Goal: Information Seeking & Learning: Learn about a topic

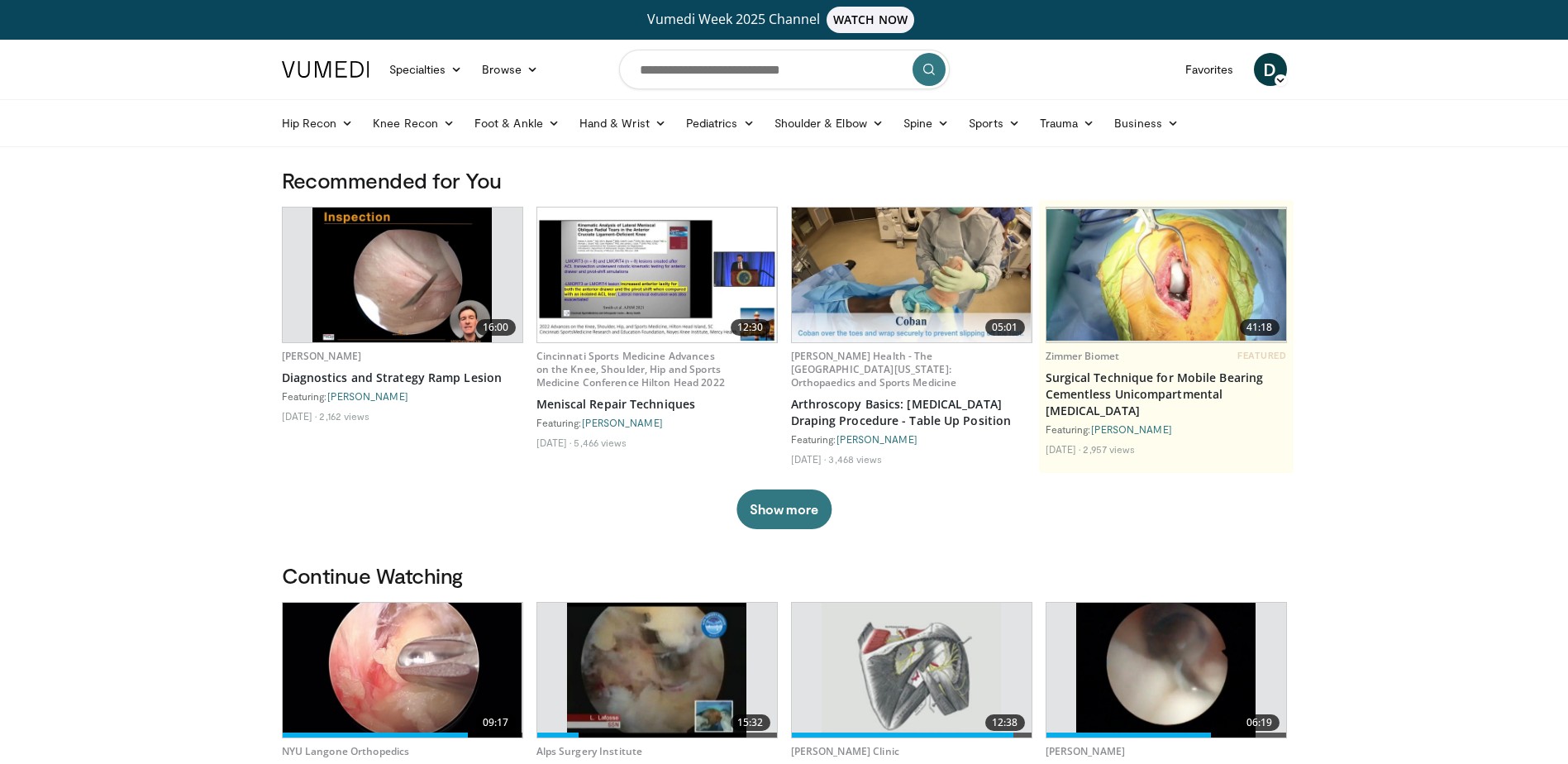
click at [403, 270] on img at bounding box center [402, 275] width 180 height 135
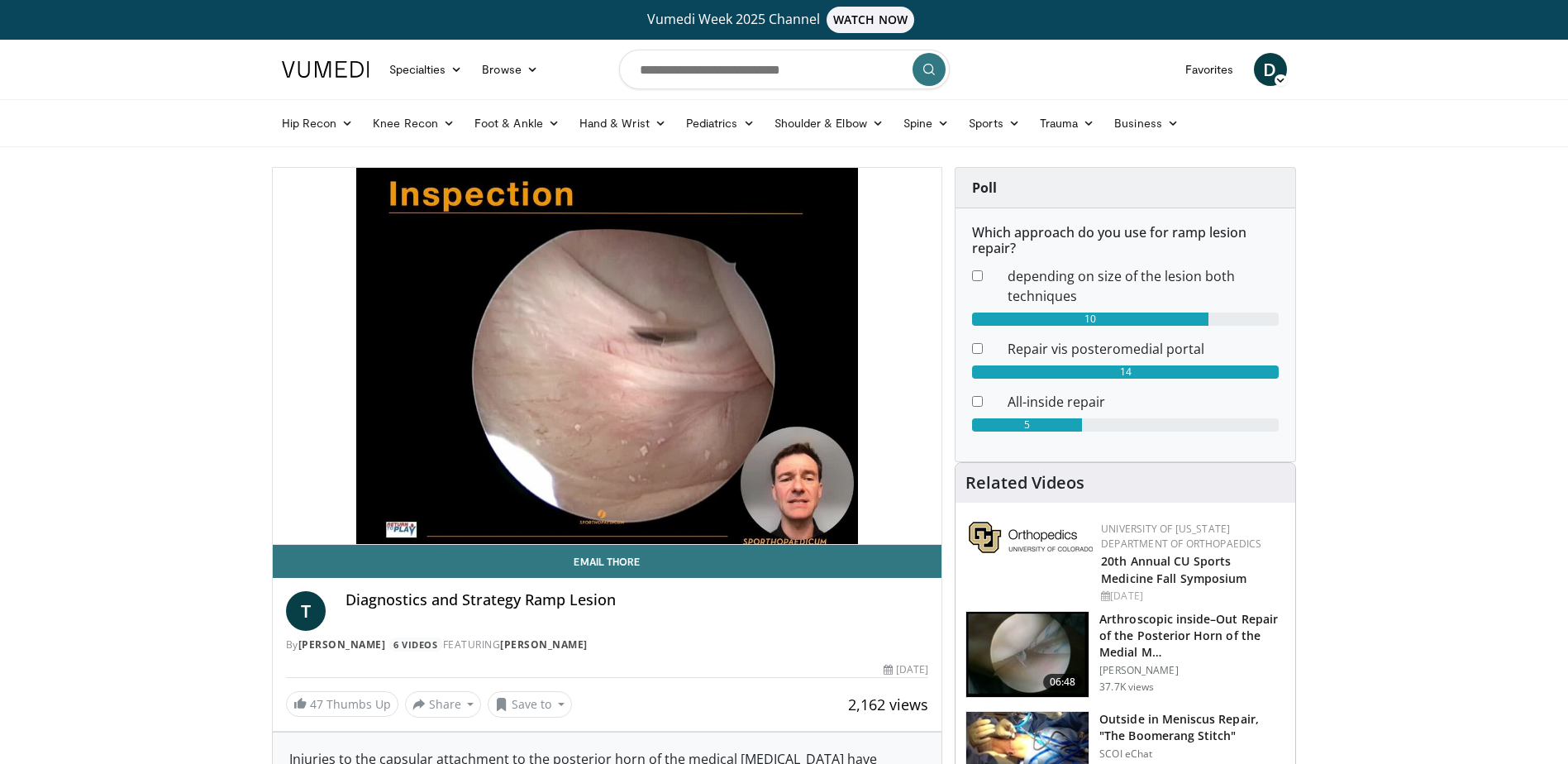
click at [1193, 373] on div "14" at bounding box center [1125, 371] width 306 height 13
click at [322, 122] on link "Hip Recon" at bounding box center [318, 123] width 91 height 33
click at [364, 217] on link "Hip Preservation" at bounding box center [371, 215] width 197 height 27
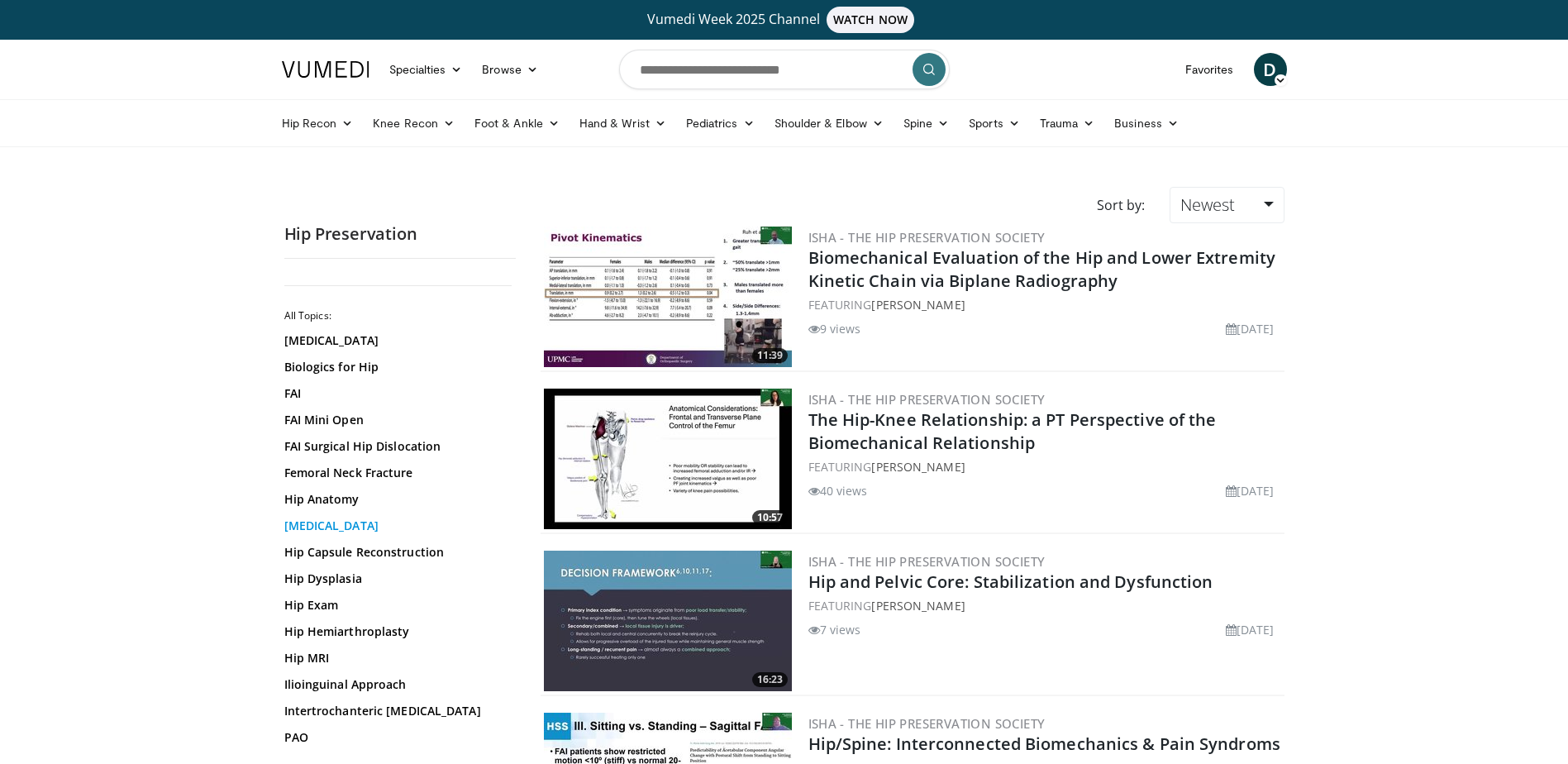
click at [331, 519] on link "Hip Arthroscopy" at bounding box center [396, 526] width 224 height 16
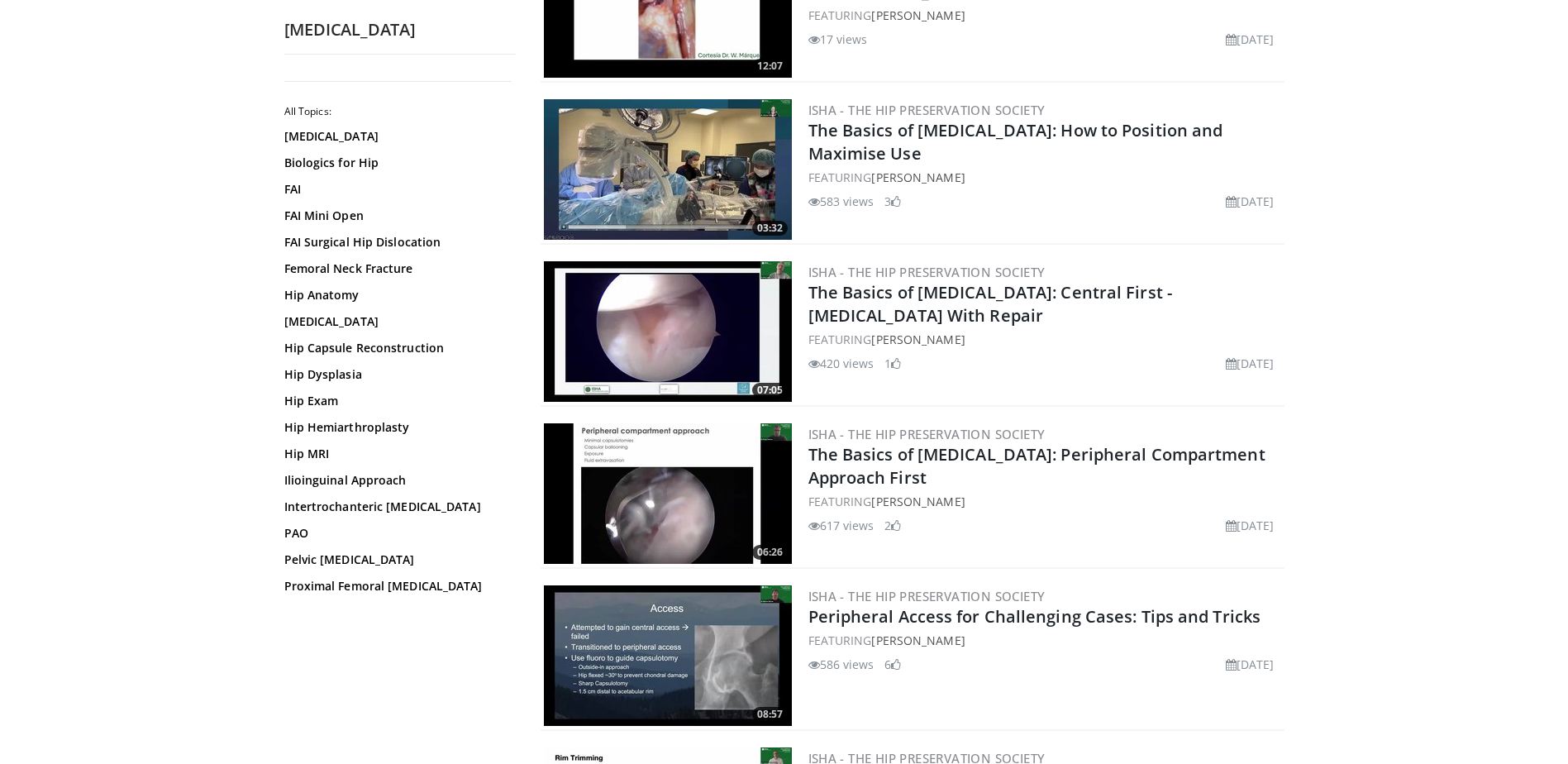
scroll to position [2123, 0]
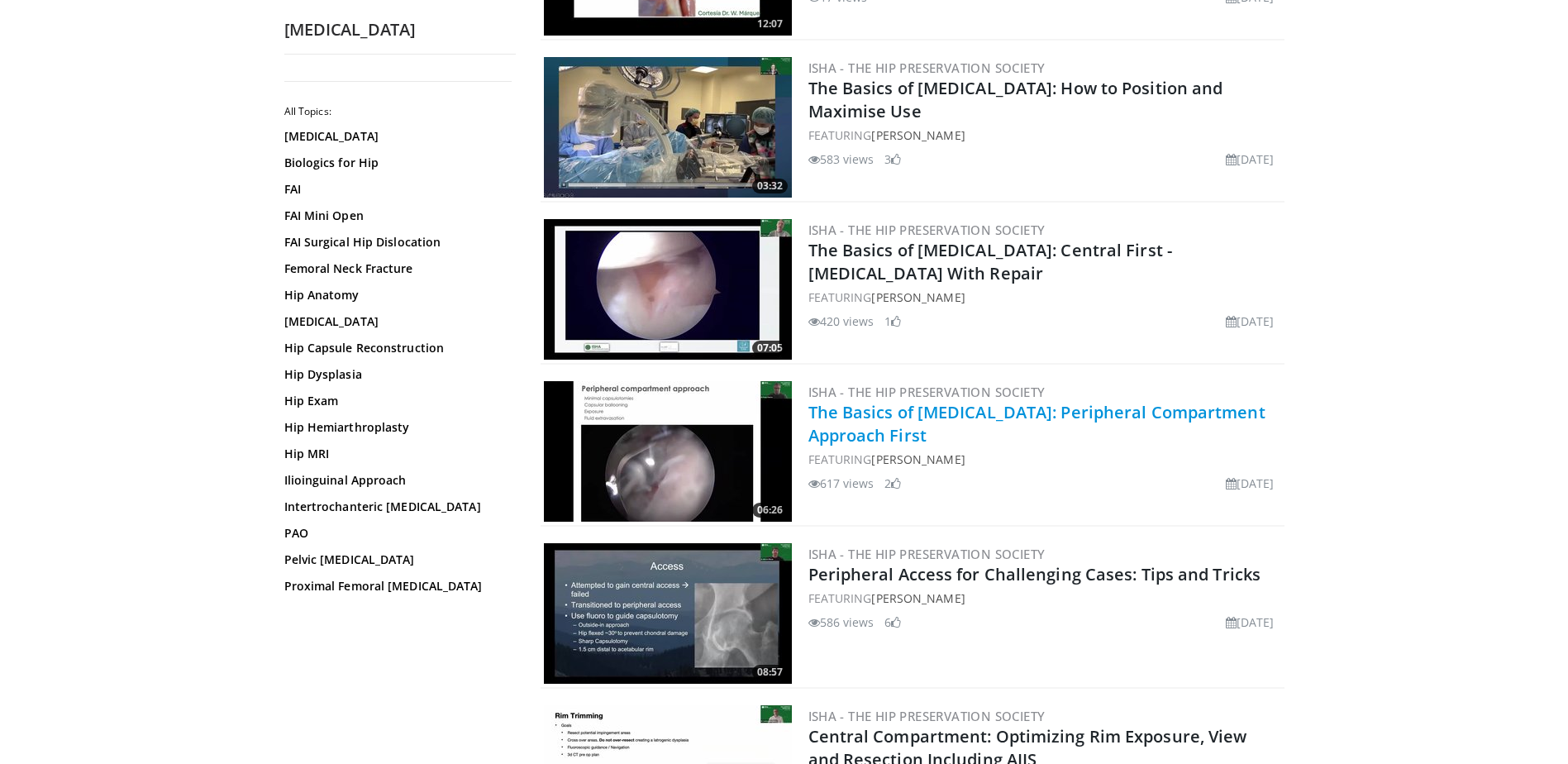
click at [1015, 409] on link "The Basics of Hip Arthroscopy: Peripheral Compartment Approach First" at bounding box center [1037, 424] width 457 height 46
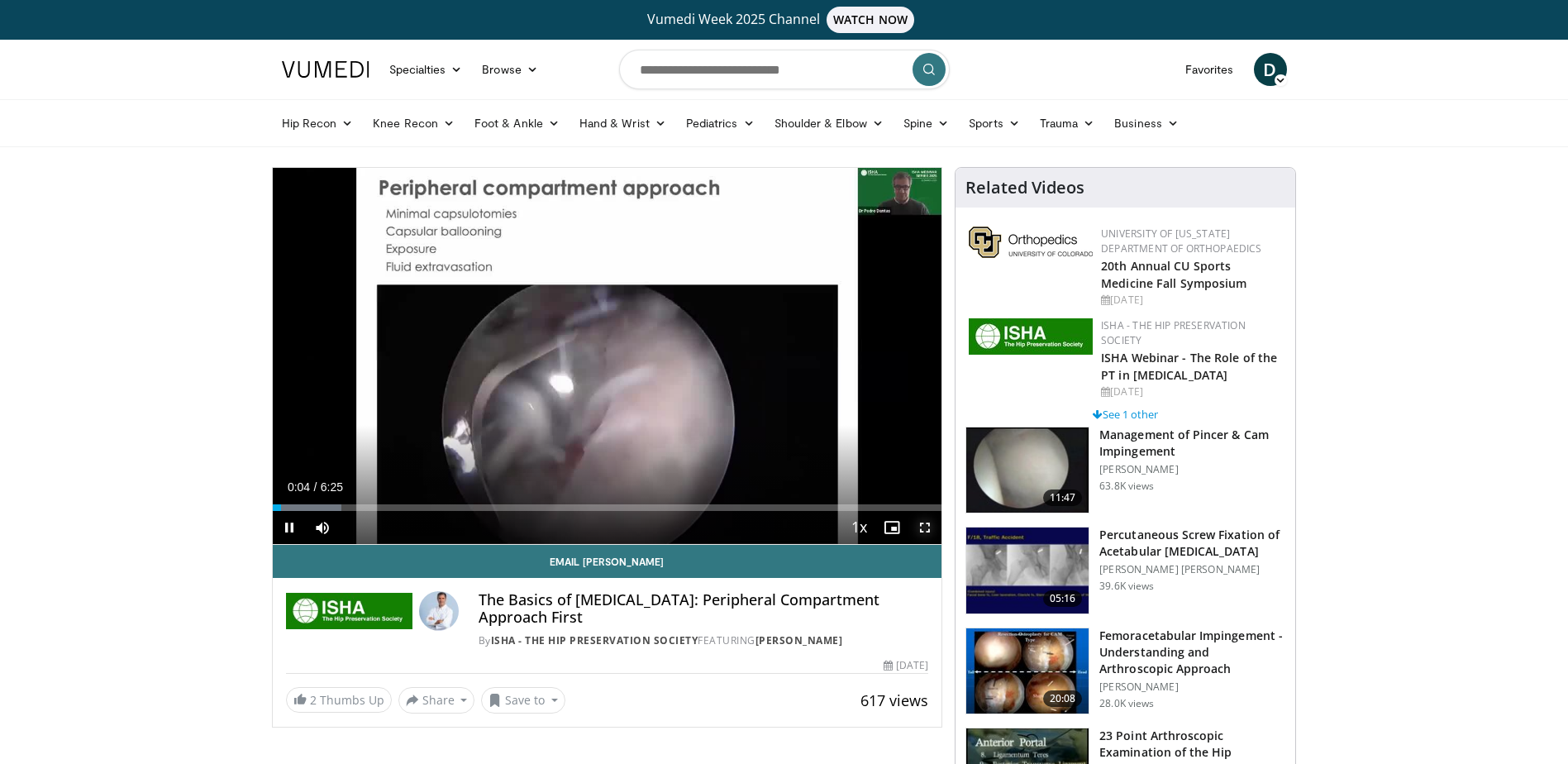
click at [923, 527] on span "Video Player" at bounding box center [925, 527] width 33 height 33
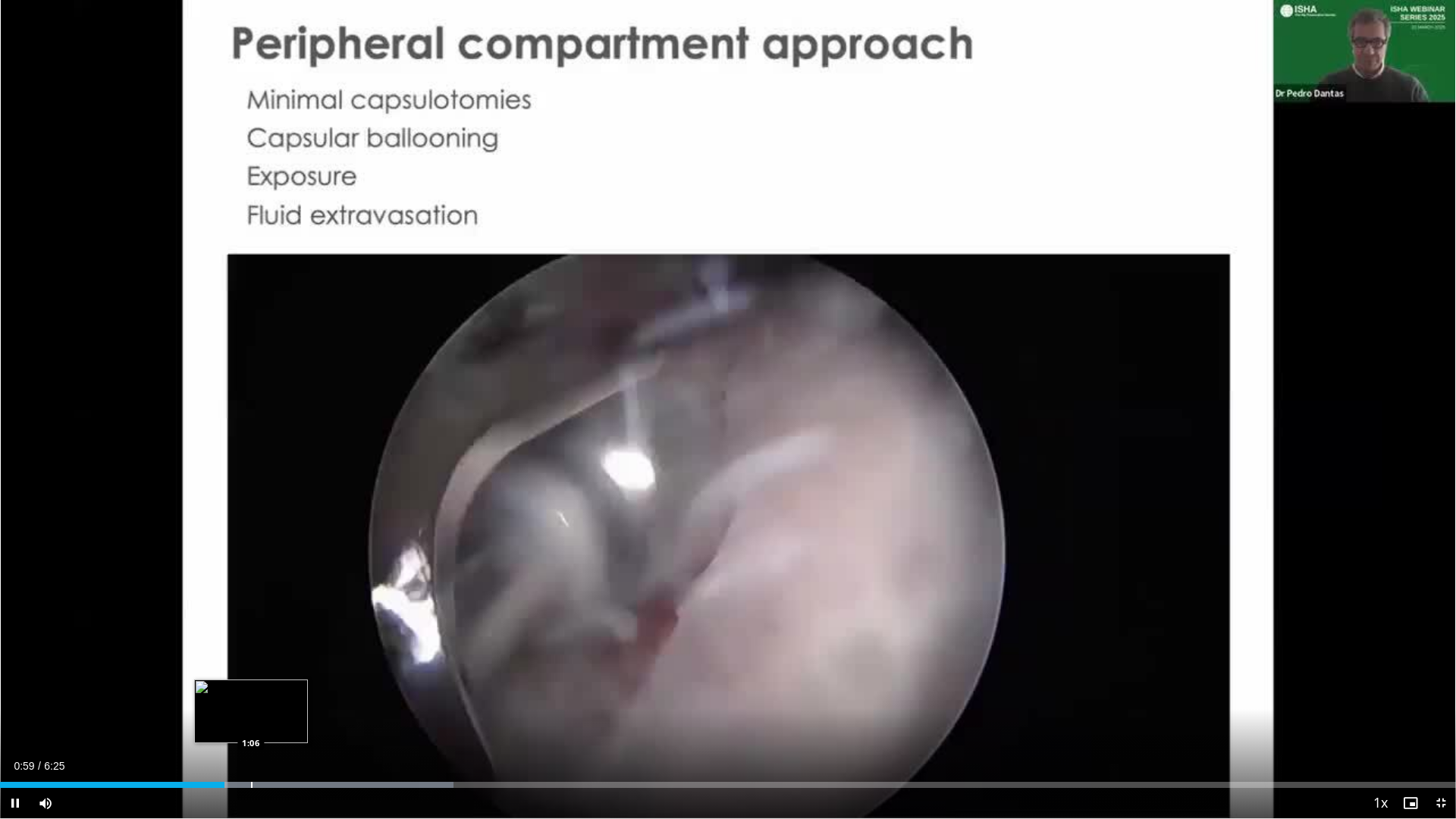
click at [251, 700] on div "Loaded : 31.17% 0:59 1:06" at bounding box center [728, 780] width 1456 height 14
click at [254, 700] on div "Progress Bar" at bounding box center [254, 785] width 2 height 6
click at [226, 700] on div "Loaded : 36.05% 0:59 1:00" at bounding box center [728, 785] width 1456 height 6
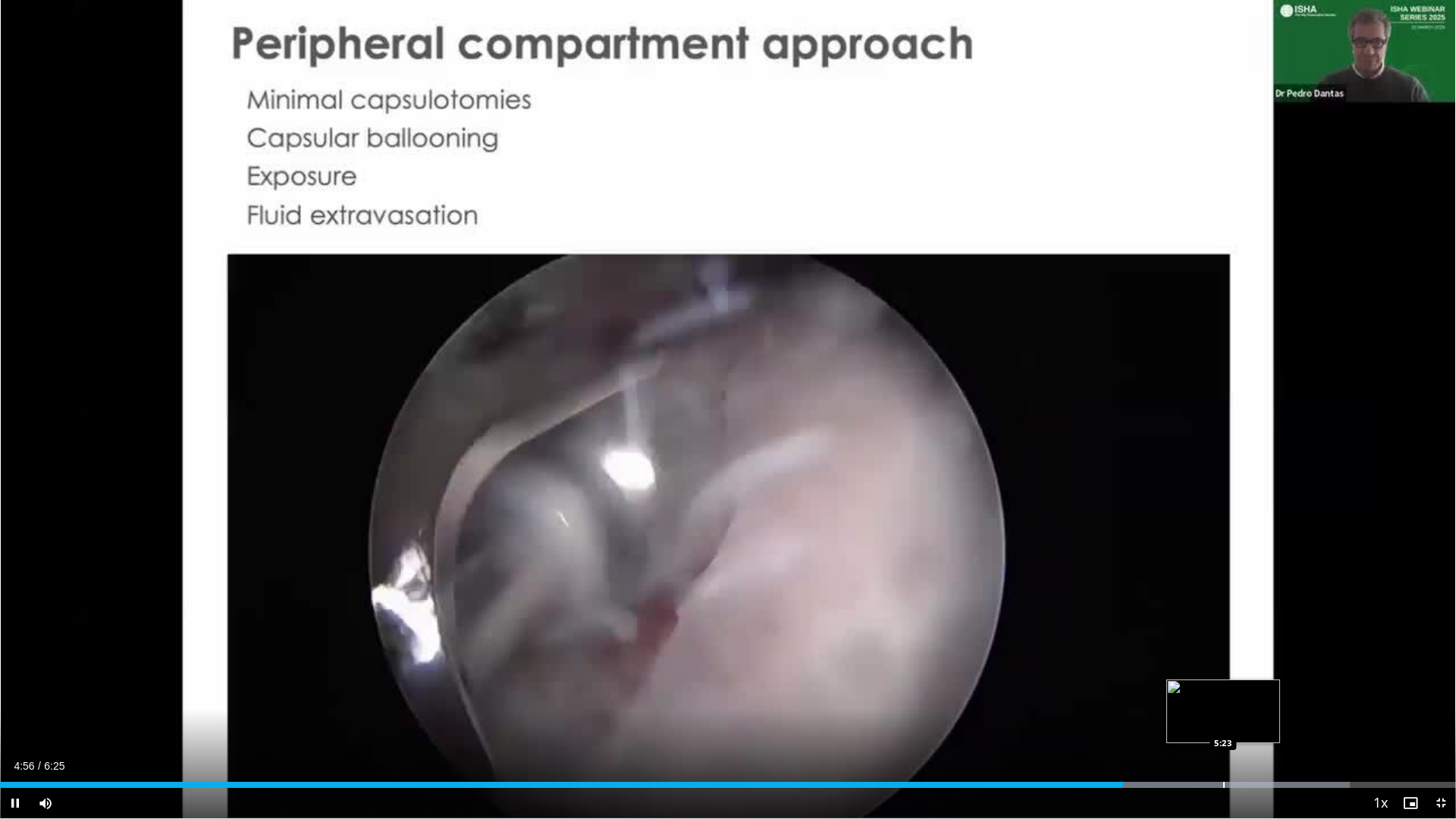
click at [1223, 700] on div "Loaded : 92.73% 4:57 5:23" at bounding box center [728, 780] width 1456 height 14
click at [1190, 700] on div "Progress Bar" at bounding box center [1191, 785] width 2 height 6
click at [1161, 700] on div "Progress Bar" at bounding box center [1161, 785] width 2 height 6
click at [1254, 700] on div "Progress Bar" at bounding box center [1284, 785] width 344 height 6
click at [1319, 700] on div "Progress Bar" at bounding box center [1320, 785] width 2 height 6
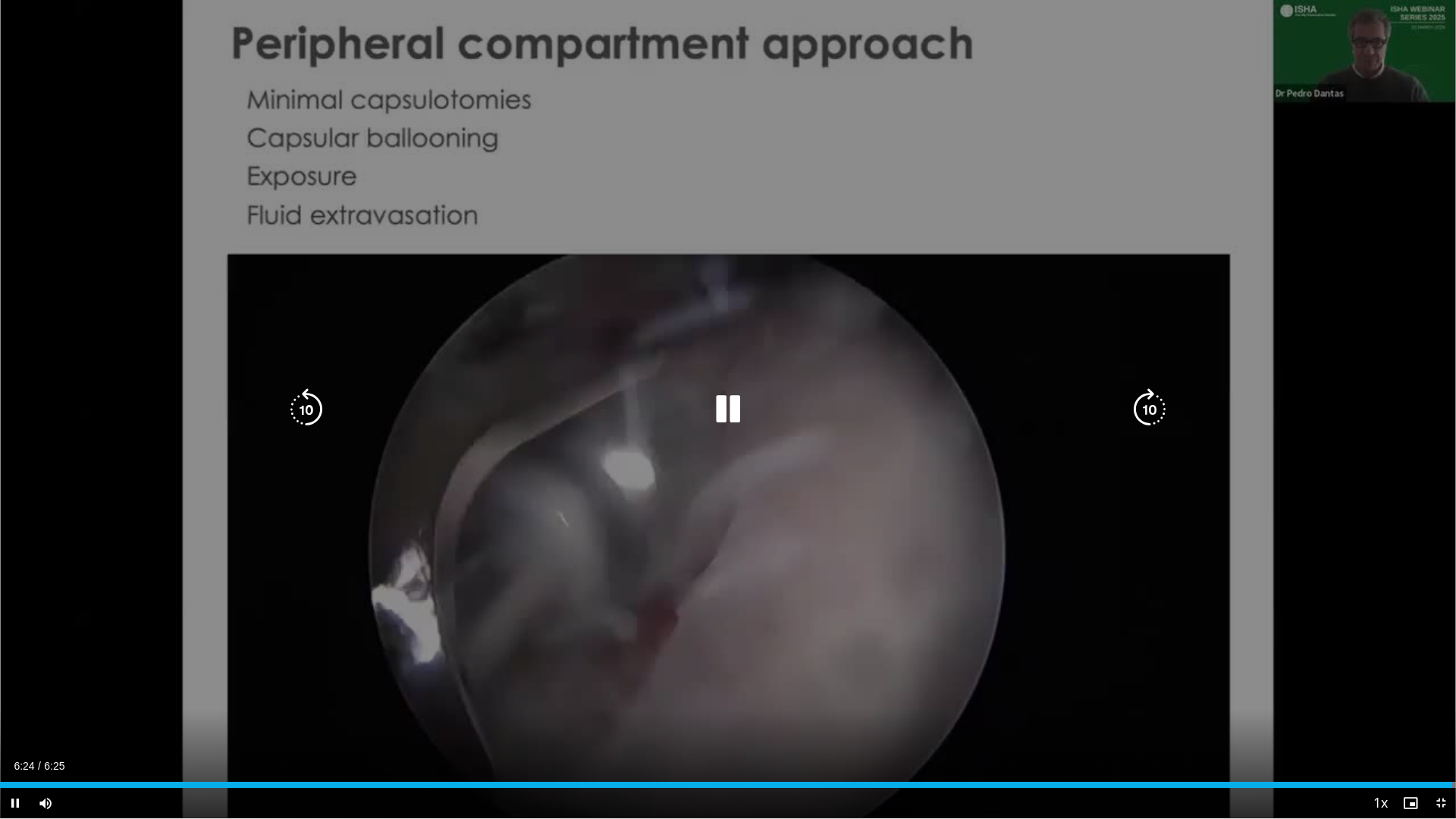
click at [314, 415] on icon "Video Player" at bounding box center [306, 410] width 43 height 43
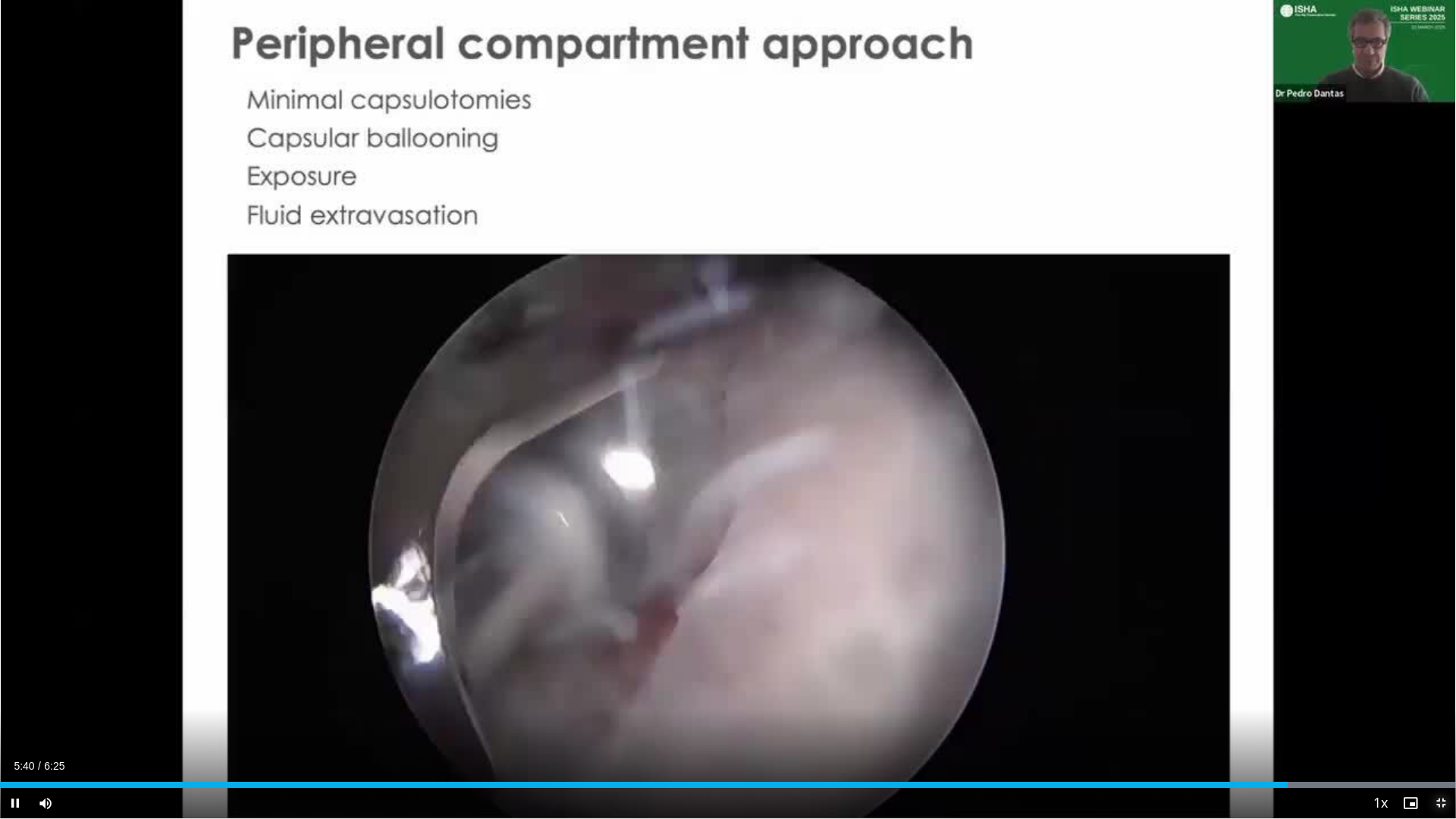
click at [1442, 700] on span "Video Player" at bounding box center [1441, 802] width 30 height 30
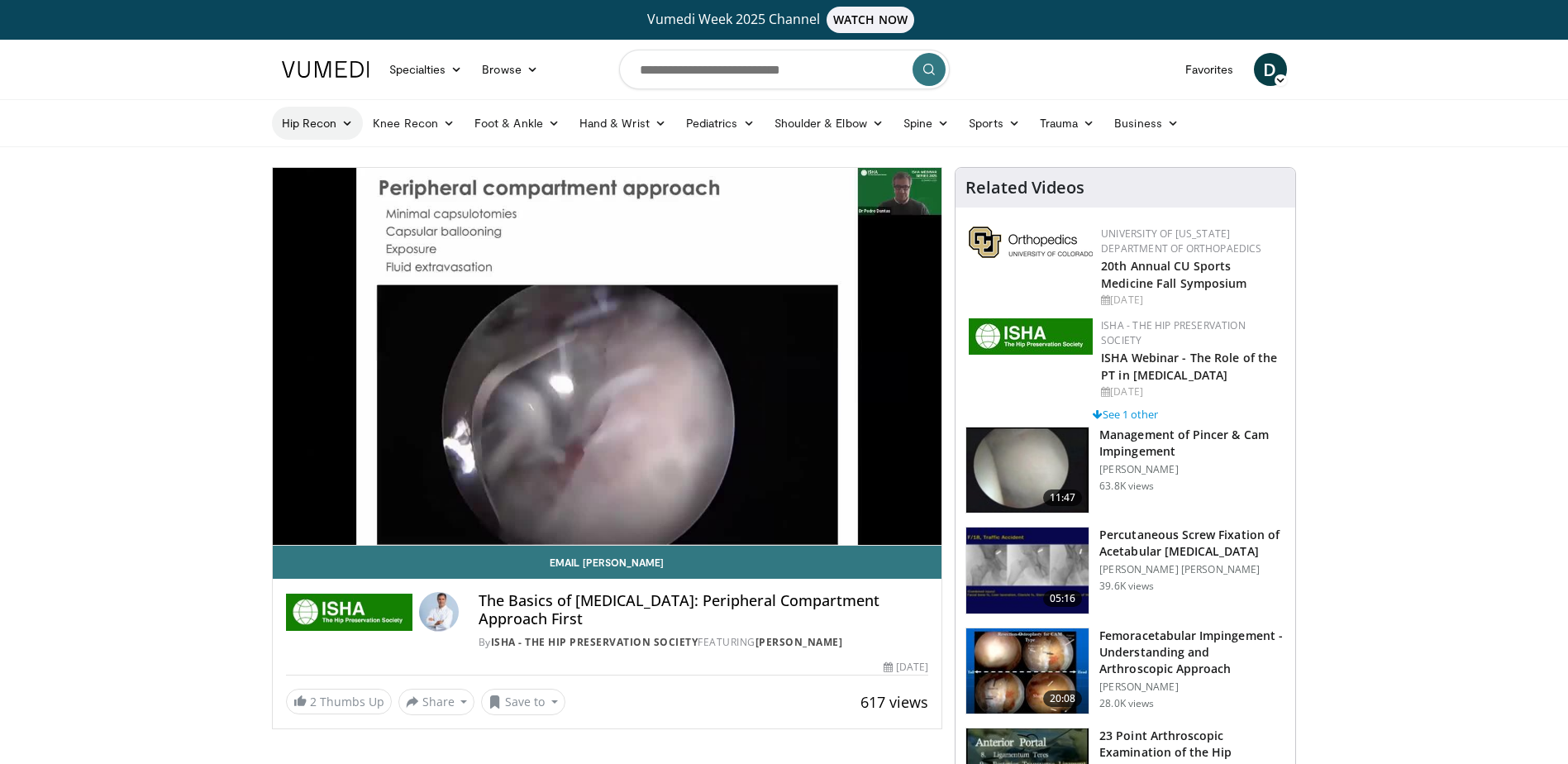
click at [316, 121] on link "Hip Recon" at bounding box center [318, 123] width 91 height 33
click at [331, 219] on link "Hip Preservation" at bounding box center [371, 215] width 197 height 27
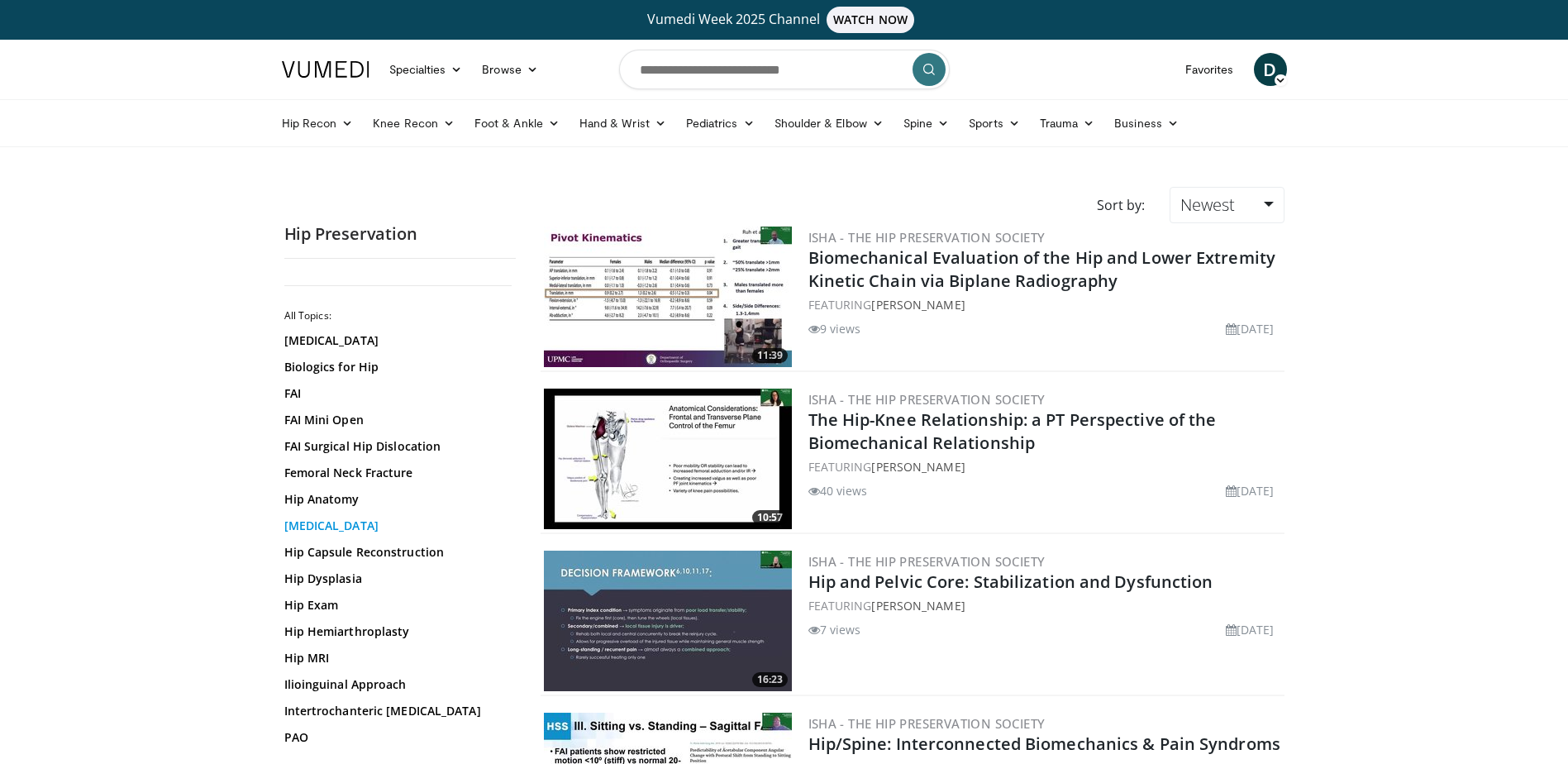
click at [335, 529] on link "[MEDICAL_DATA]" at bounding box center [396, 526] width 224 height 16
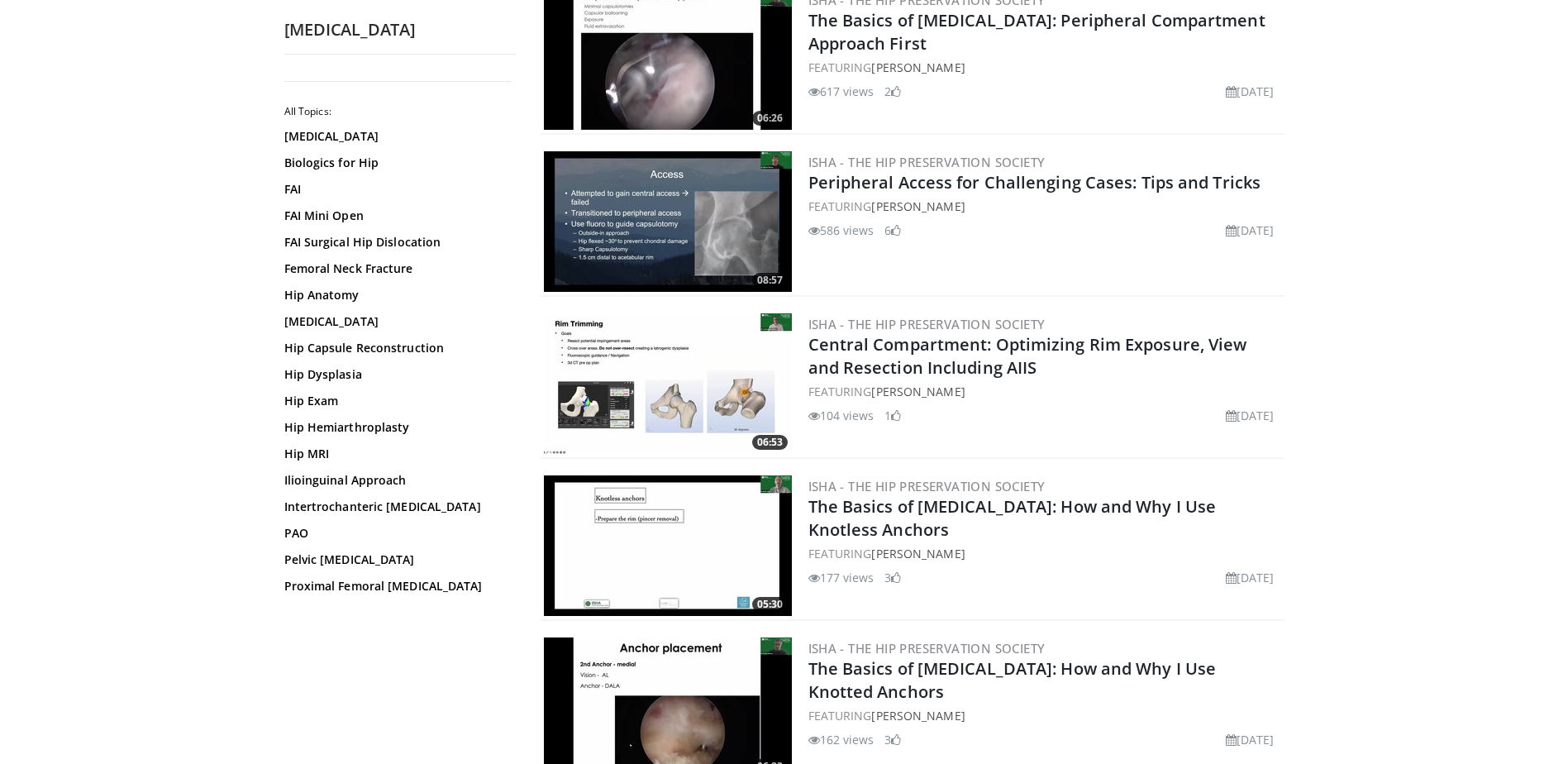
scroll to position [2213, 0]
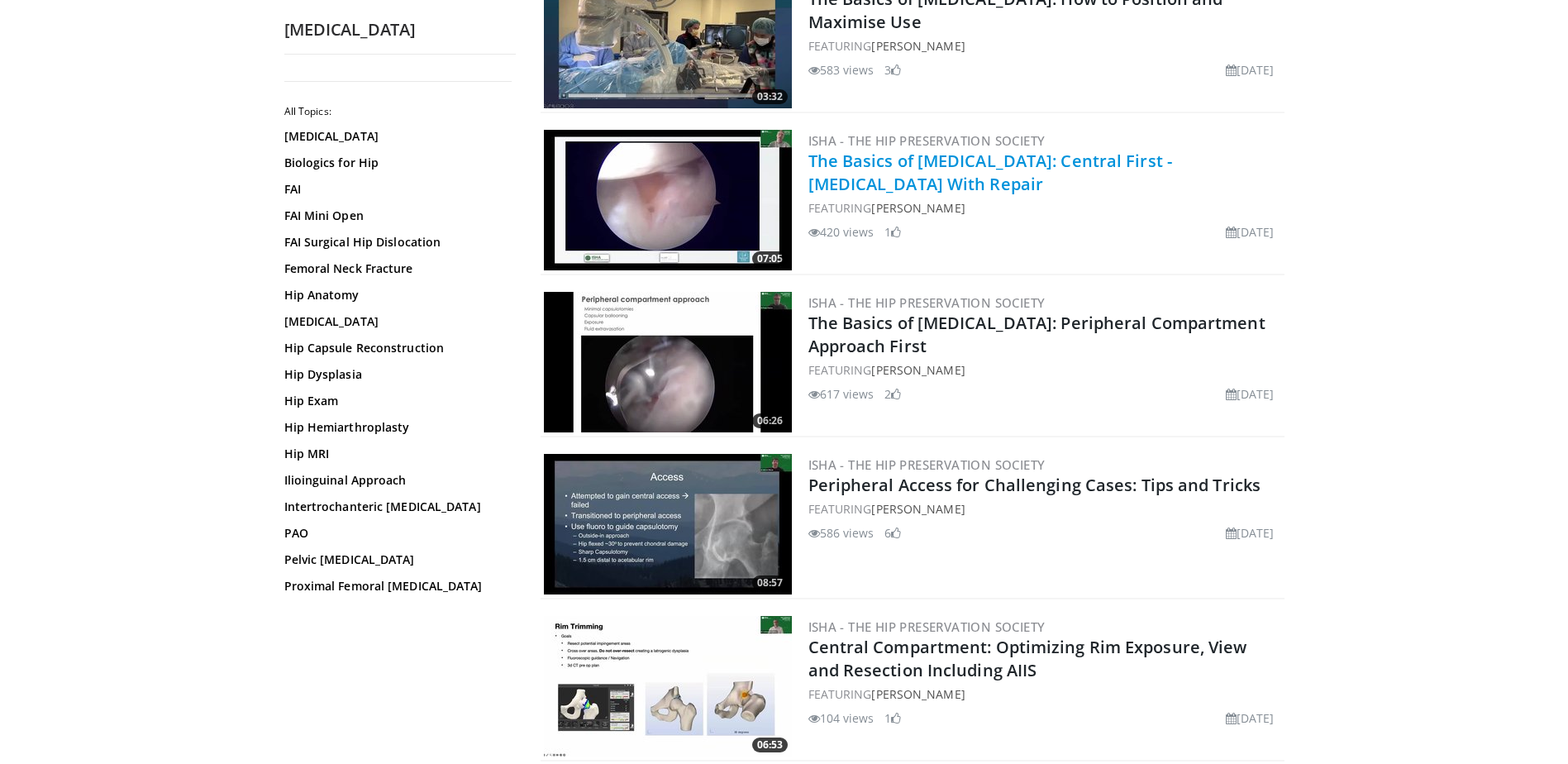
click at [1029, 158] on link "The Basics of [MEDICAL_DATA]: Central First - [MEDICAL_DATA] With Repair" at bounding box center [991, 172] width 365 height 46
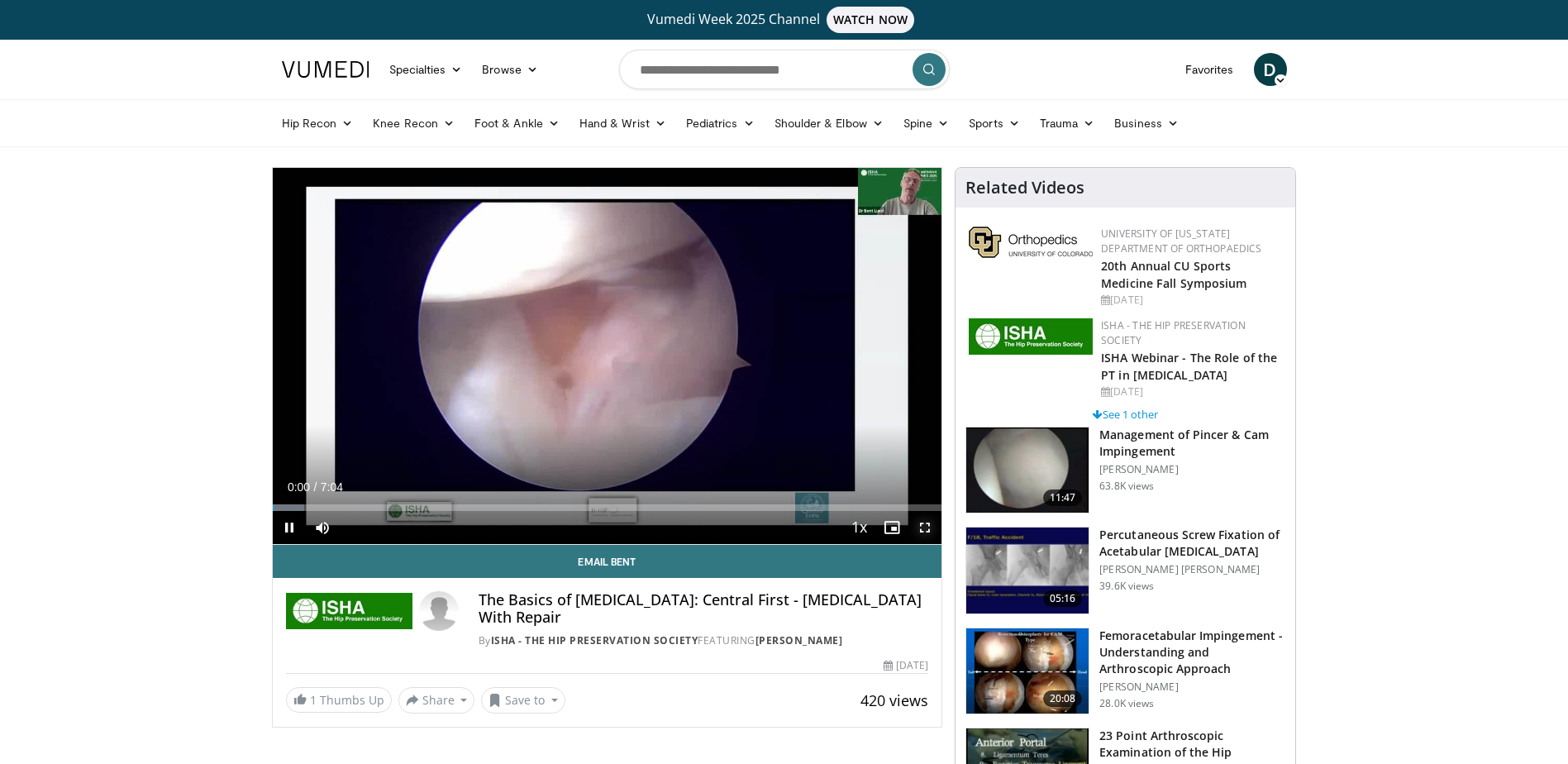
click at [931, 517] on span "Video Player" at bounding box center [925, 527] width 33 height 33
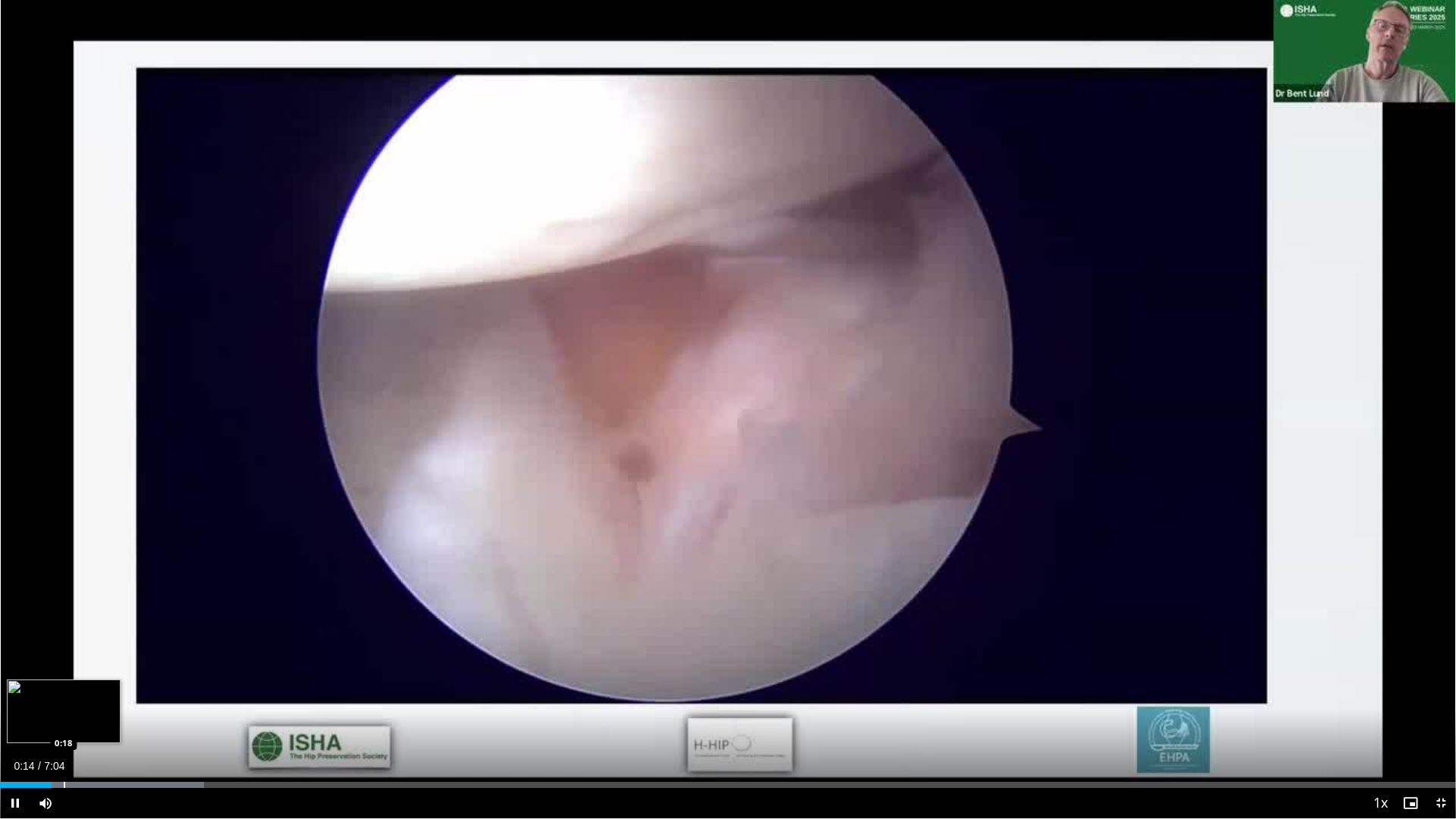
click at [63, 700] on div "Progress Bar" at bounding box center [64, 785] width 2 height 6
click at [110, 700] on div "Progress Bar" at bounding box center [109, 785] width 2 height 6
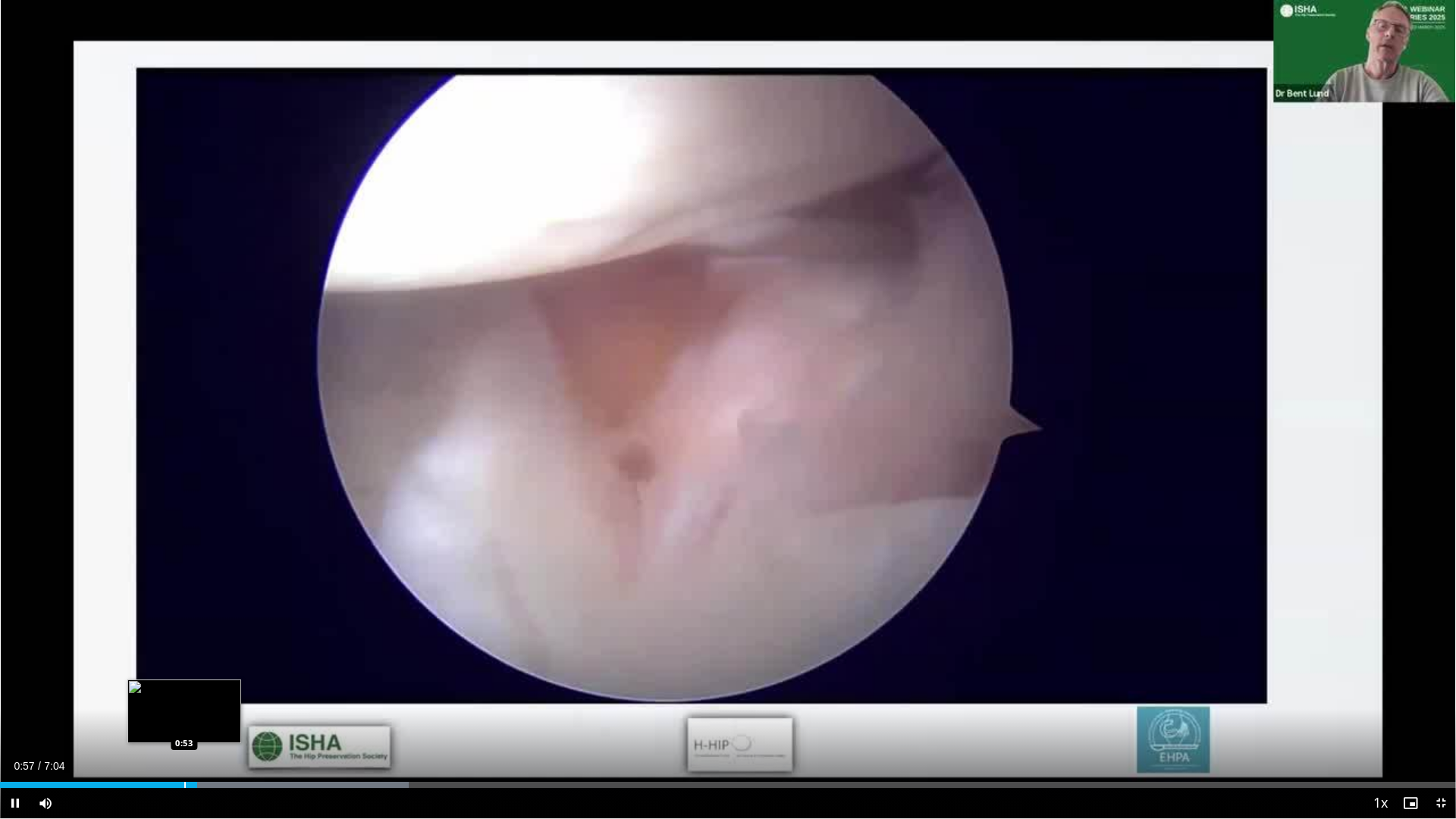
click at [184, 700] on div "Progress Bar" at bounding box center [185, 785] width 2 height 6
click at [165, 700] on div "Loaded : 28.05% 0:54 0:48" at bounding box center [728, 780] width 1456 height 14
click at [144, 700] on div "Current Time 0:49 / Duration 7:04 Pause Skip Backward Skip Forward Mute Loaded …" at bounding box center [728, 802] width 1456 height 30
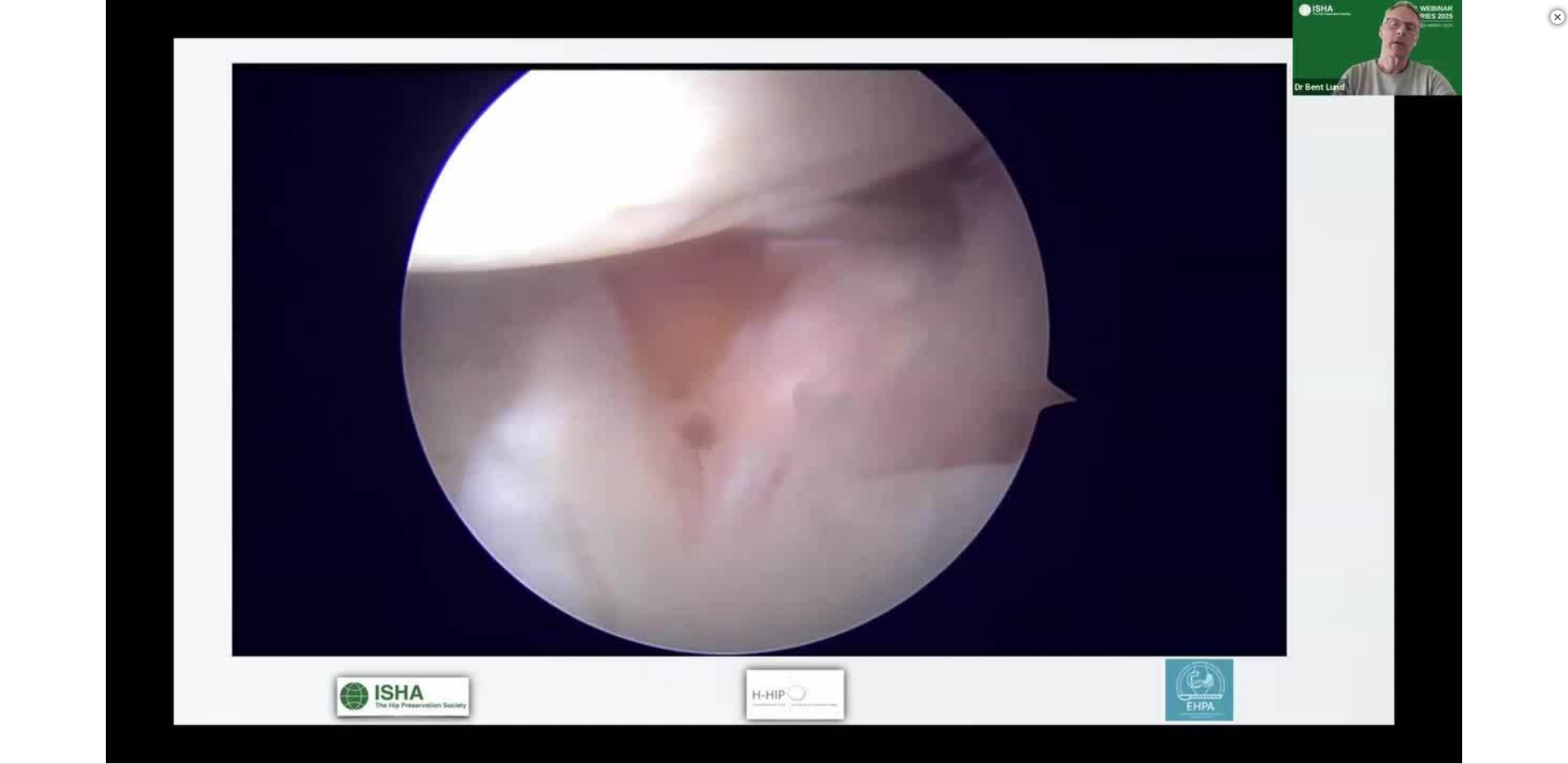
scroll to position [606, 0]
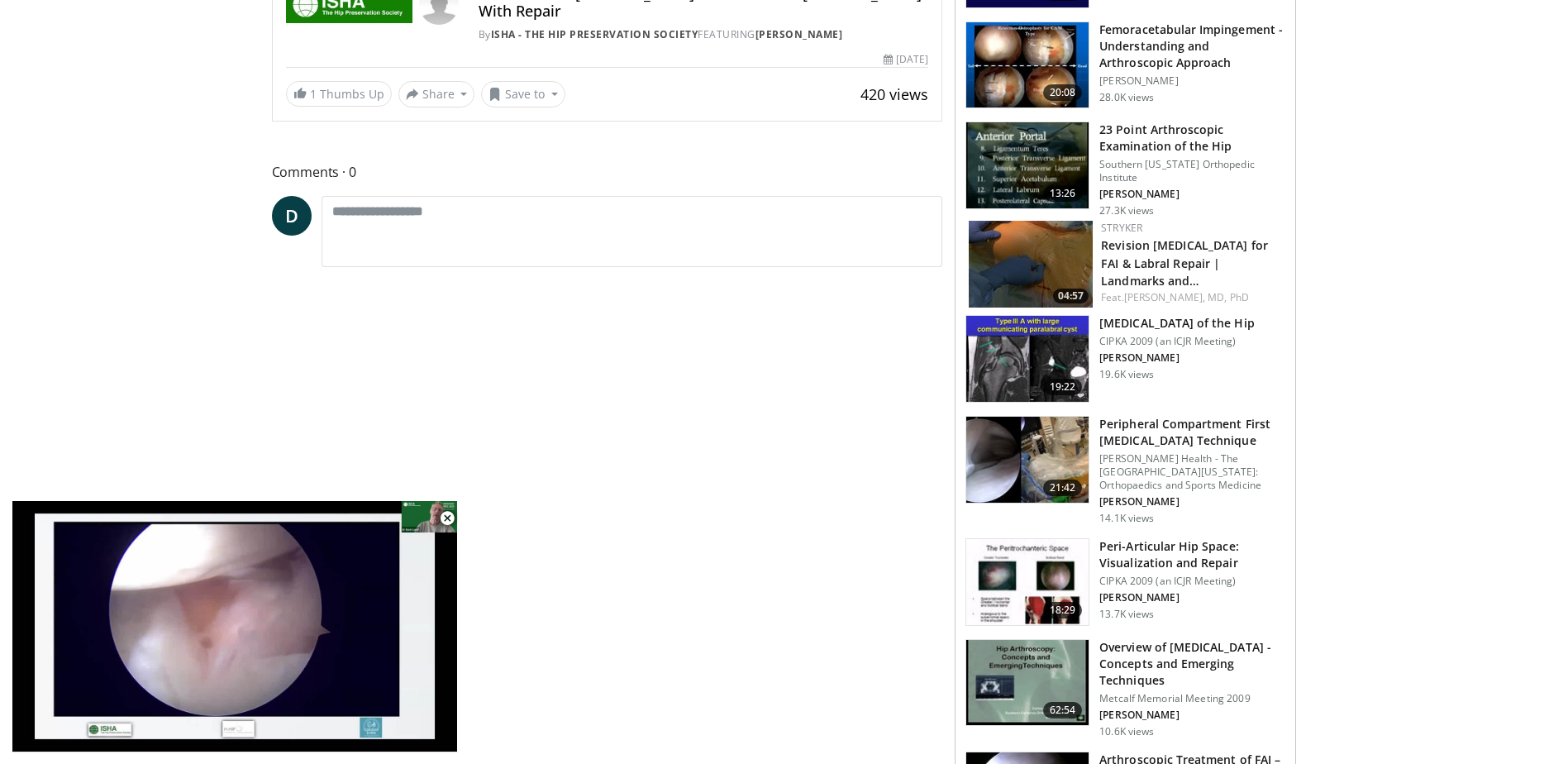
click at [1164, 145] on h3 "23 Point Arthroscopic Examination of the Hip" at bounding box center [1193, 138] width 186 height 33
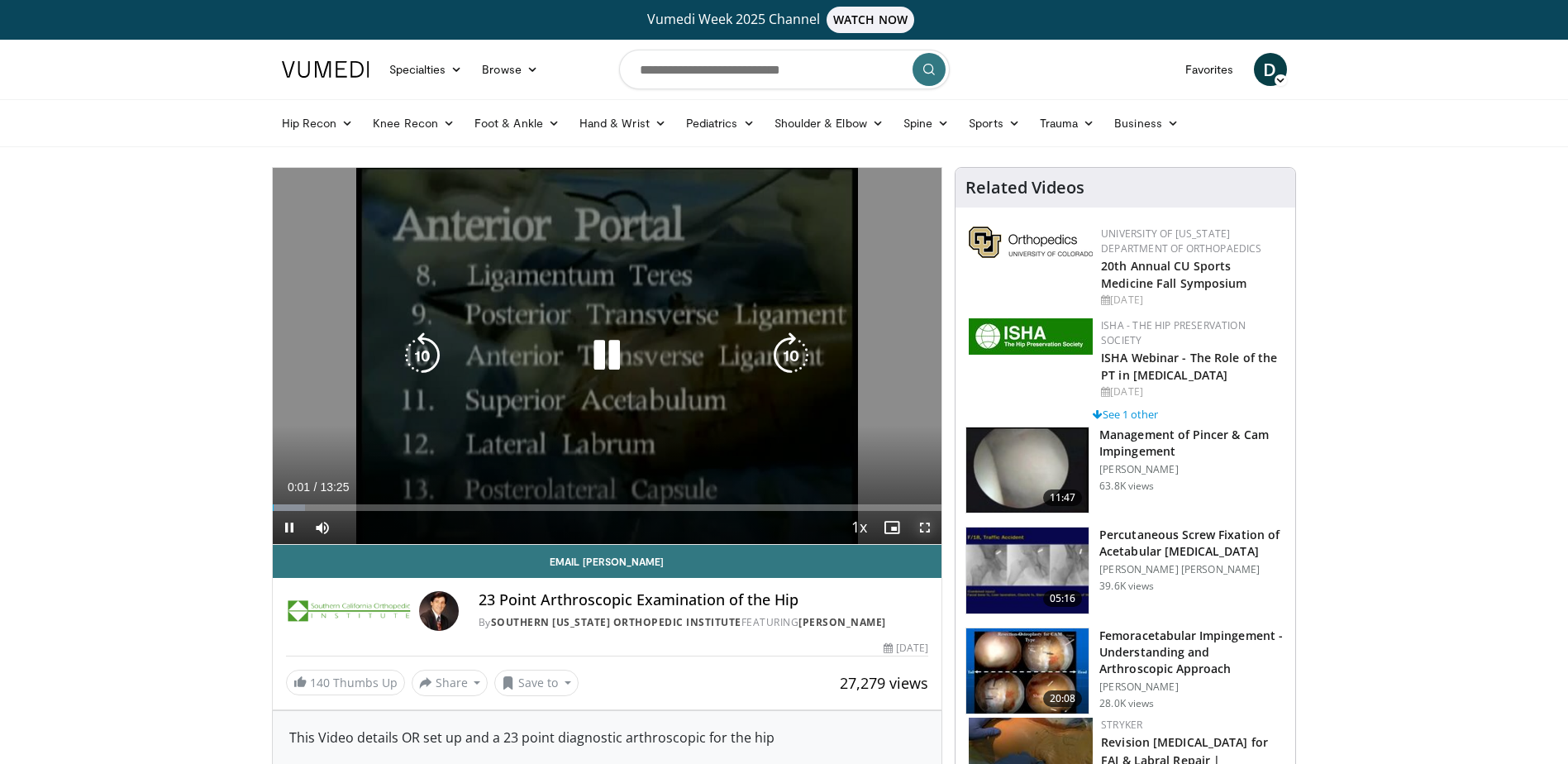
drag, startPoint x: 923, startPoint y: 533, endPoint x: 926, endPoint y: 619, distance: 86.1
click at [923, 533] on span "Video Player" at bounding box center [925, 527] width 33 height 33
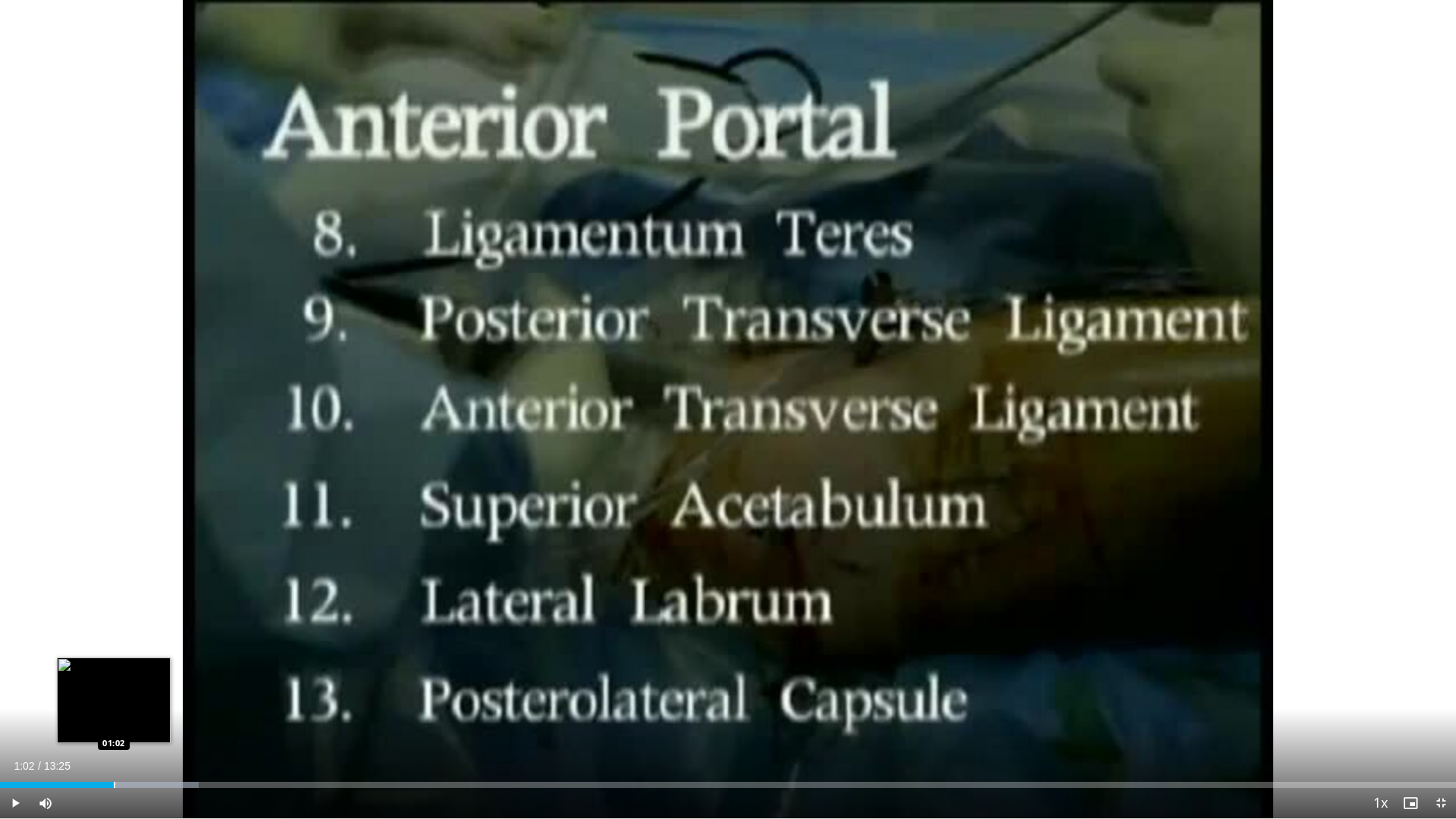
click at [114, 700] on div "Loaded : 13.67% 00:50 01:02" at bounding box center [728, 785] width 1456 height 6
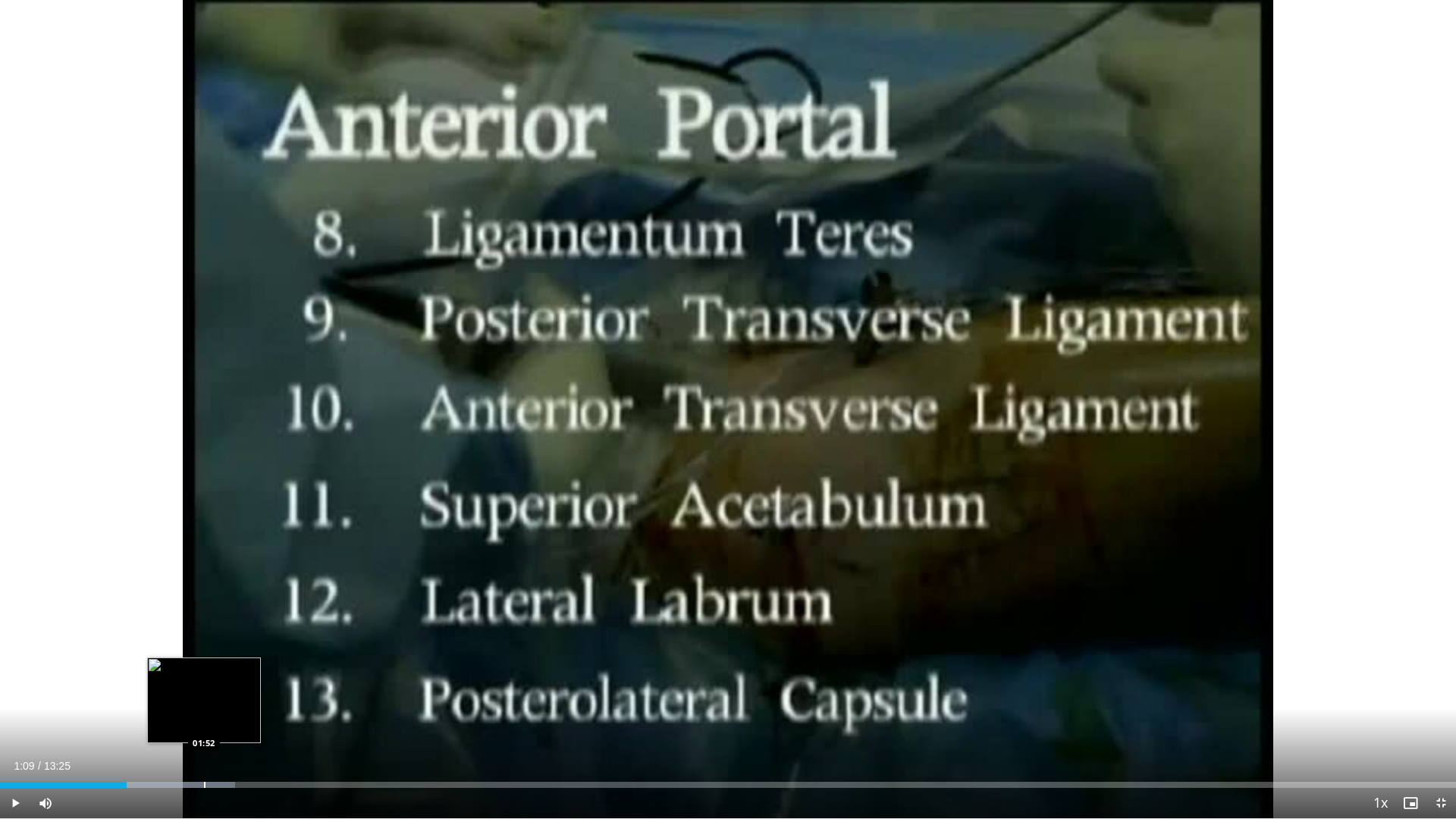
click at [204, 700] on div "Progress Bar" at bounding box center [205, 785] width 2 height 6
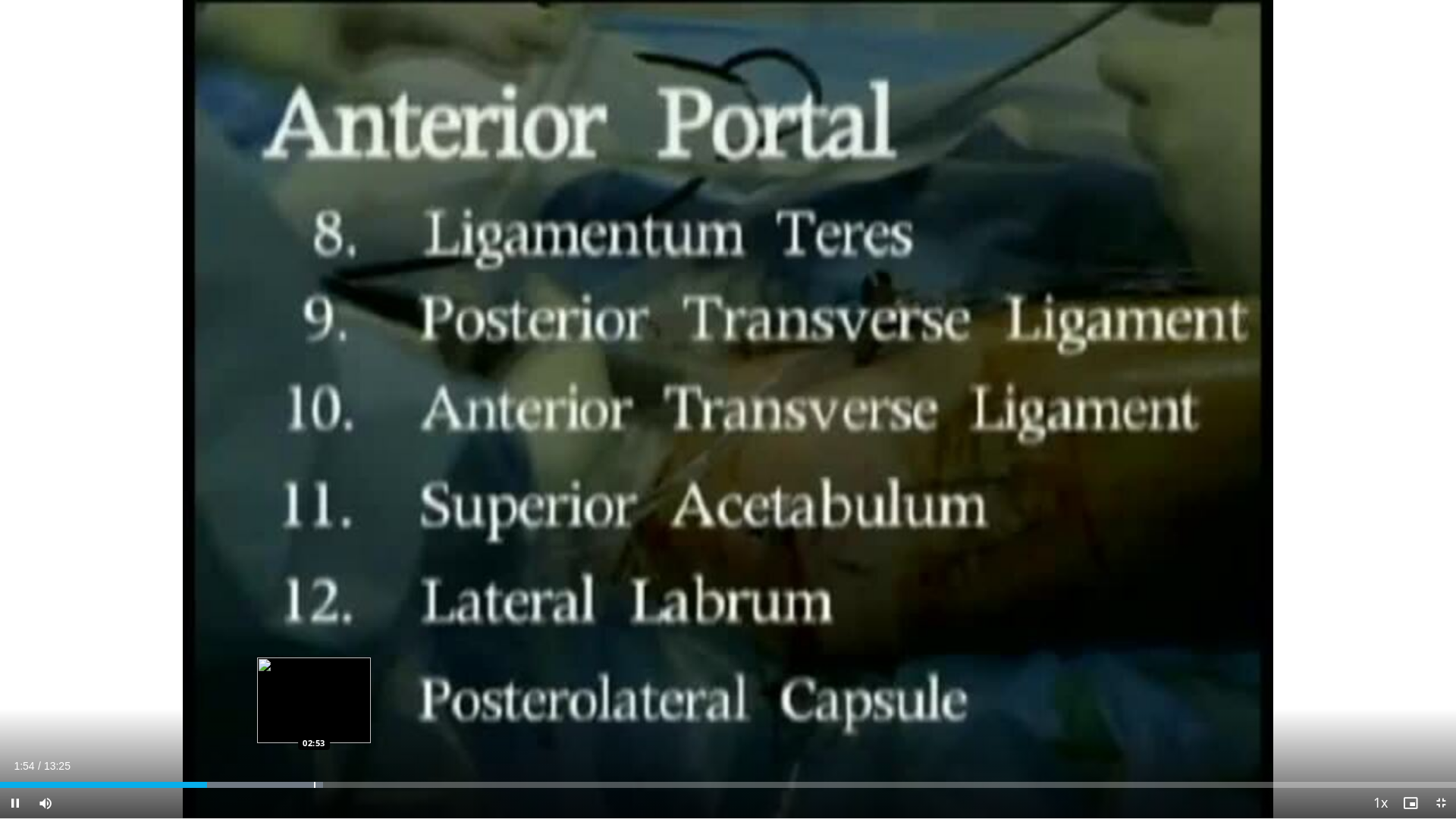
click at [317, 700] on div "Progress Bar" at bounding box center [238, 785] width 171 height 6
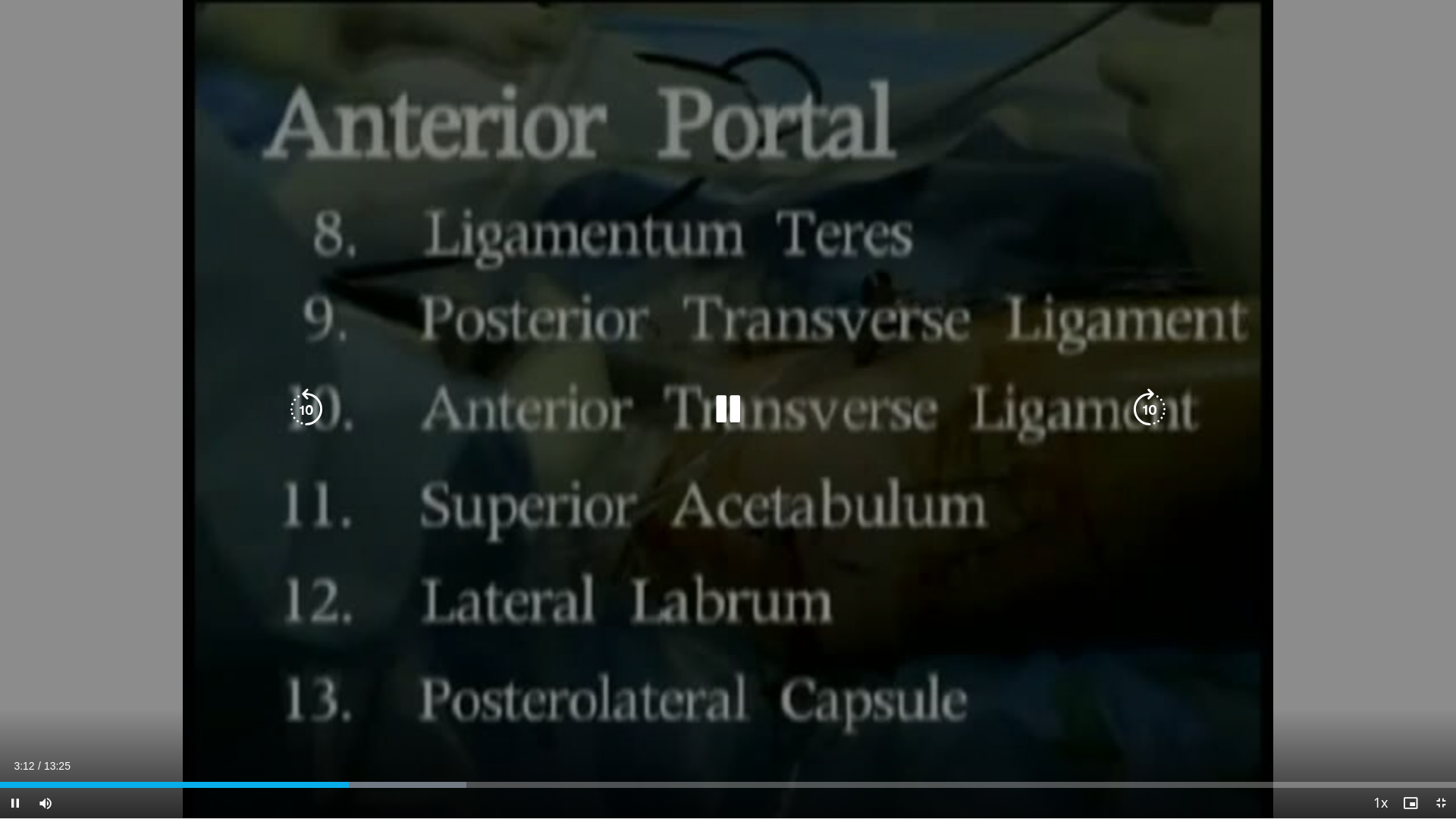
click at [300, 408] on icon "Video Player" at bounding box center [306, 410] width 43 height 43
